Goal: Understand process/instructions: Learn how to perform a task or action

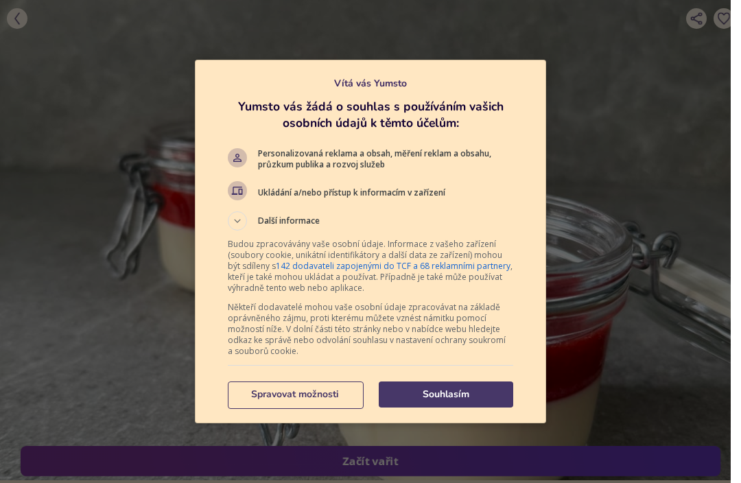
click at [447, 401] on p "Souhlasím" at bounding box center [446, 395] width 134 height 14
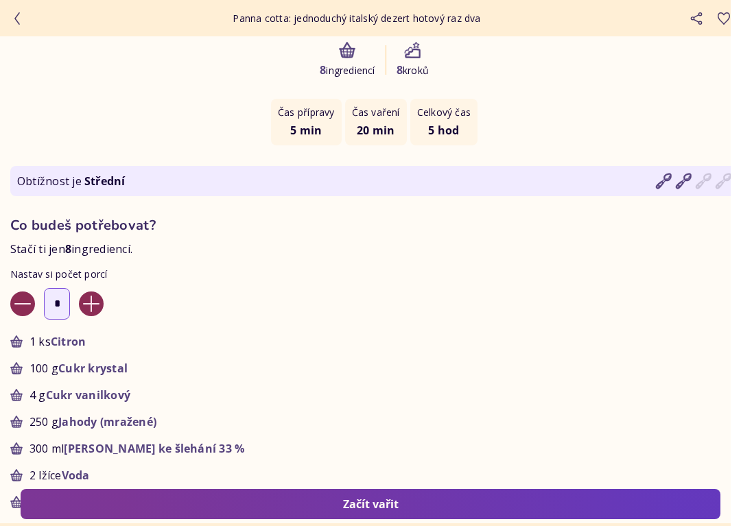
scroll to position [579, 0]
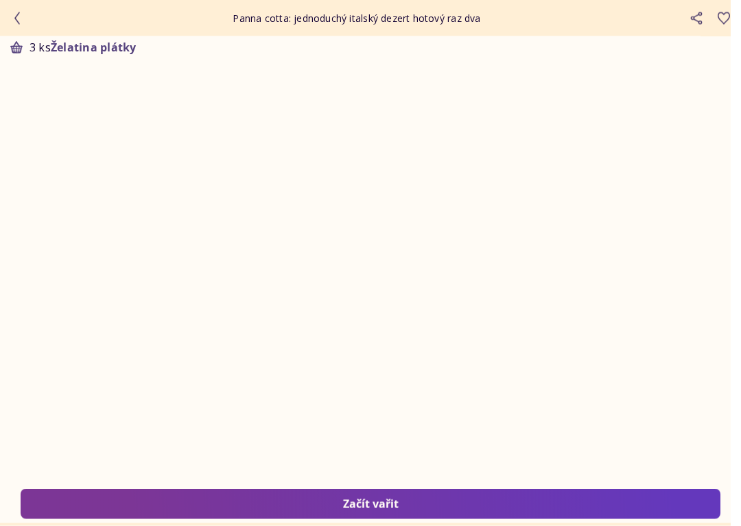
click at [387, 482] on button "Začít vařit" at bounding box center [371, 504] width 700 height 30
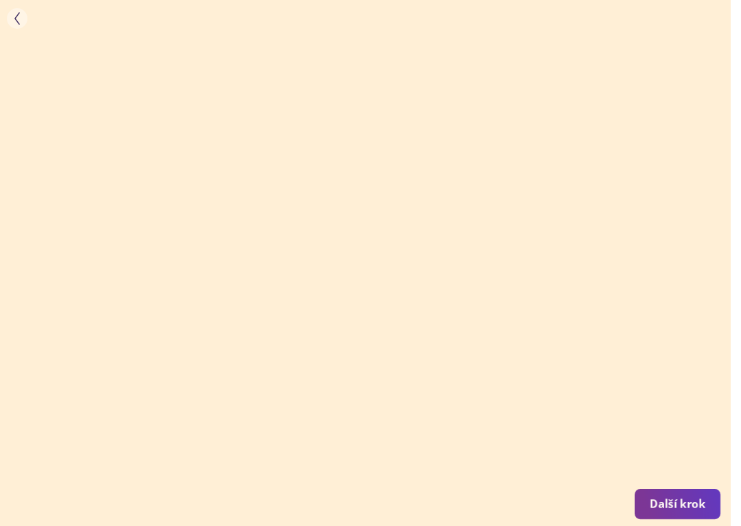
click at [687, 482] on button "Další krok" at bounding box center [678, 504] width 86 height 30
click at [678, 482] on div "Další krok" at bounding box center [678, 504] width 56 height 15
click at [17, 21] on icon "button" at bounding box center [17, 18] width 4 height 12
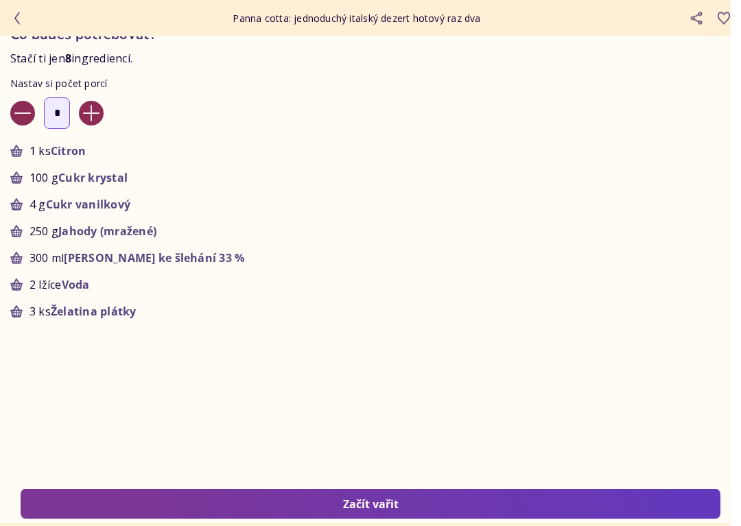
scroll to position [765, 0]
click at [99, 119] on icon "button" at bounding box center [91, 113] width 16 height 16
click at [104, 121] on button "button" at bounding box center [91, 113] width 25 height 25
type input "*"
